Goal: Information Seeking & Learning: Learn about a topic

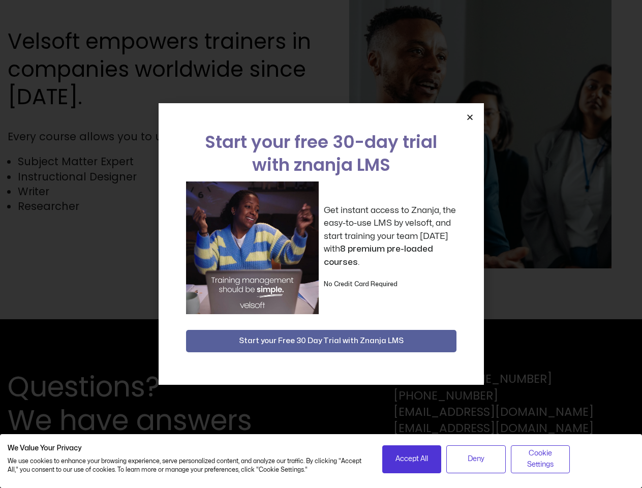
click at [321, 244] on div "Get instant access to Znanja, the easy-to-use LMS by velsoft, and start trainin…" at bounding box center [321, 248] width 271 height 133
click at [470, 117] on icon "Close" at bounding box center [470, 117] width 8 height 8
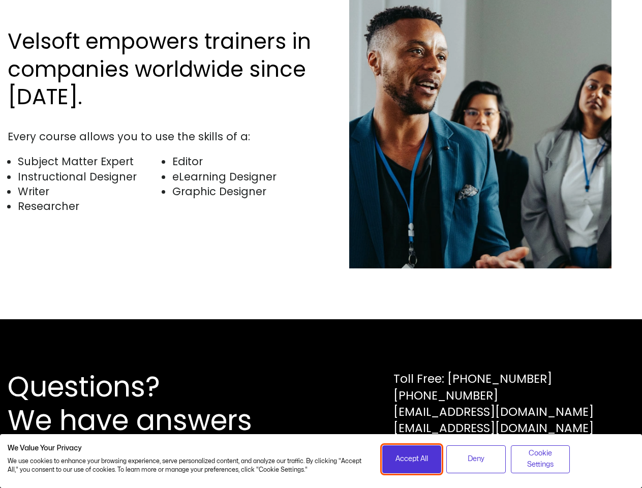
click at [412, 459] on span "Accept All" at bounding box center [412, 459] width 33 height 11
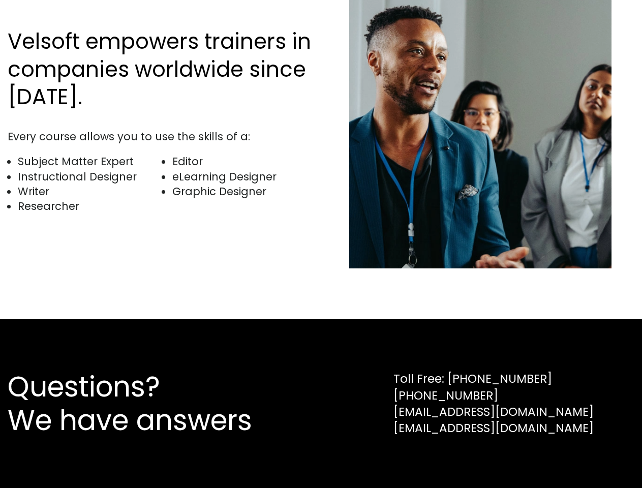
click at [476, 459] on div "Questions? We have answers Toll Free: [PHONE_NUMBER] [PHONE_NUMBER] [EMAIL_ADDR…" at bounding box center [321, 403] width 642 height 169
click at [541, 459] on div "Questions? We have answers Toll Free: [PHONE_NUMBER] [PHONE_NUMBER] [EMAIL_ADDR…" at bounding box center [321, 403] width 642 height 169
